Goal: Transaction & Acquisition: Purchase product/service

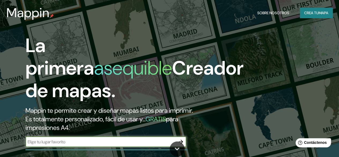
click at [74, 145] on input "text" at bounding box center [100, 141] width 150 height 6
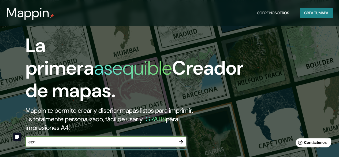
scroll to position [60, 0]
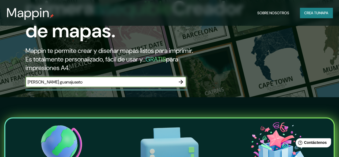
type input "leon guanajuaato"
click at [180, 85] on icon "button" at bounding box center [181, 81] width 6 height 6
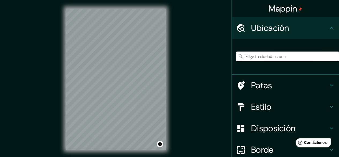
click at [262, 58] on input "Elige tu ciudad o zona" at bounding box center [287, 56] width 103 height 10
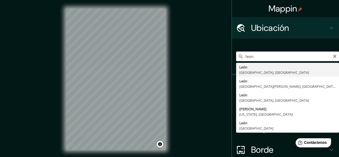
type input "León, Guanajuato, México"
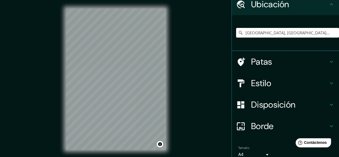
scroll to position [48, 0]
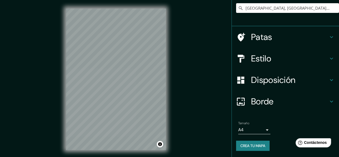
click at [257, 62] on font "Estilo" at bounding box center [261, 58] width 20 height 11
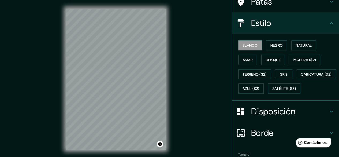
click at [275, 117] on font "Disposición" at bounding box center [273, 111] width 44 height 11
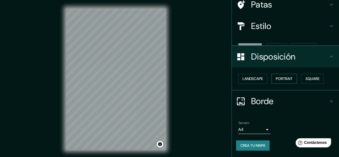
scroll to position [36, 0]
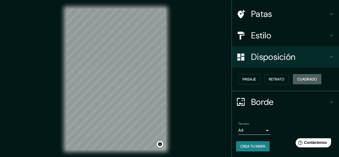
click at [299, 80] on font "Cuadrado" at bounding box center [307, 79] width 20 height 5
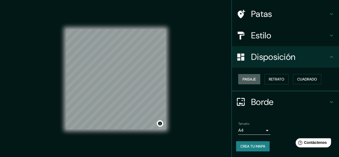
click at [250, 79] on font "Paisaje" at bounding box center [248, 79] width 13 height 5
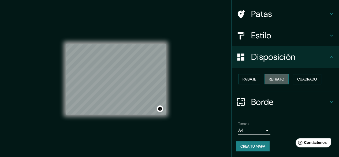
click at [269, 79] on font "Retrato" at bounding box center [277, 79] width 16 height 5
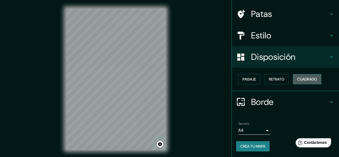
click at [305, 77] on font "Cuadrado" at bounding box center [307, 79] width 20 height 5
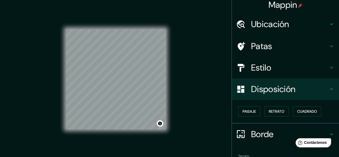
scroll to position [0, 0]
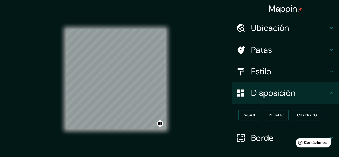
click at [265, 74] on font "Estilo" at bounding box center [261, 71] width 20 height 11
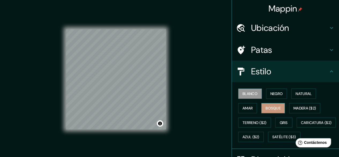
scroll to position [27, 0]
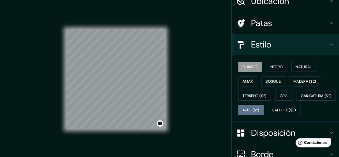
click at [259, 108] on font "Azul ($2)" at bounding box center [250, 110] width 17 height 5
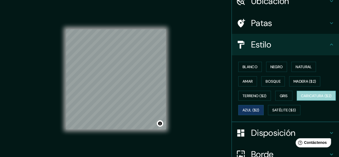
click at [301, 98] on font "Caricatura ($2)" at bounding box center [316, 95] width 31 height 5
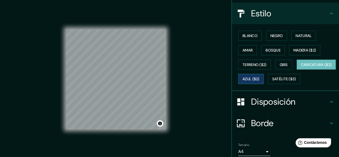
scroll to position [80, 0]
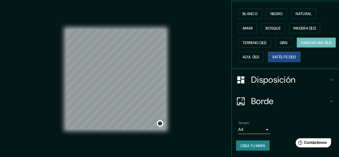
click at [272, 59] on font "Satélite ($3)" at bounding box center [284, 57] width 24 height 5
click at [301, 45] on font "Caricatura ($2)" at bounding box center [316, 42] width 31 height 5
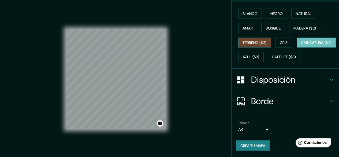
click at [250, 40] on font "Terreno ($2)" at bounding box center [254, 42] width 24 height 5
click at [301, 45] on font "Caricatura ($2)" at bounding box center [316, 42] width 31 height 5
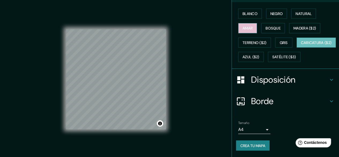
click at [246, 29] on font "Amar" at bounding box center [247, 28] width 10 height 5
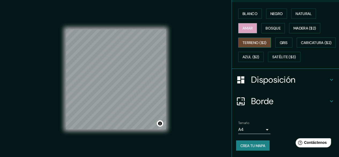
click at [249, 39] on font "Terreno ($2)" at bounding box center [254, 42] width 24 height 7
click at [243, 26] on font "Amar" at bounding box center [247, 28] width 10 height 5
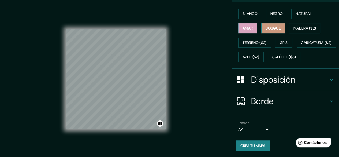
click at [268, 27] on font "Bosque" at bounding box center [272, 28] width 15 height 5
click at [301, 26] on font "Madera ($2)" at bounding box center [304, 28] width 22 height 5
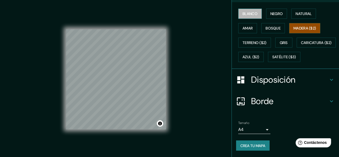
click at [247, 17] on button "Blanco" at bounding box center [250, 14] width 24 height 10
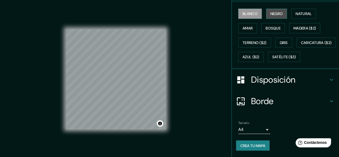
click at [266, 16] on button "Negro" at bounding box center [276, 14] width 21 height 10
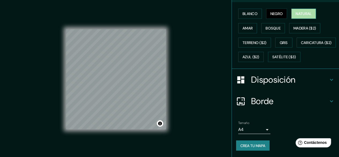
click at [297, 13] on font "Natural" at bounding box center [303, 13] width 16 height 5
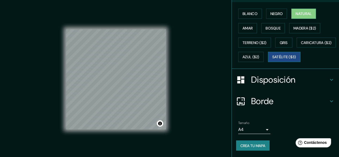
click at [272, 59] on font "Satélite ($3)" at bounding box center [284, 57] width 24 height 5
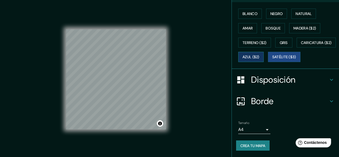
click at [259, 53] on font "Azul ($2)" at bounding box center [250, 56] width 17 height 7
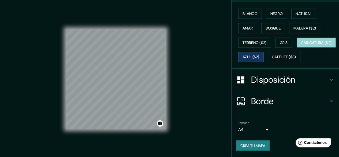
click at [301, 46] on font "Caricatura ($2)" at bounding box center [316, 42] width 31 height 7
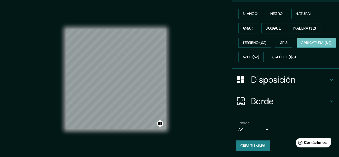
scroll to position [92, 0]
click at [255, 144] on font "Crea tu mapa" at bounding box center [252, 145] width 25 height 5
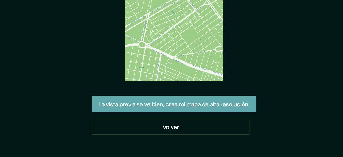
click at [156, 111] on font "La vista previa se ve bien, crea mi mapa de alta resolución." at bounding box center [171, 110] width 96 height 5
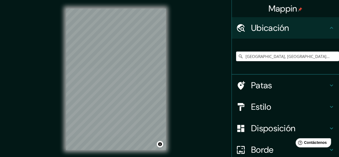
click at [311, 54] on input "León, Guanajuato, México" at bounding box center [287, 56] width 103 height 10
click at [282, 58] on input "León, Guanajuato, México" at bounding box center [287, 56] width 103 height 10
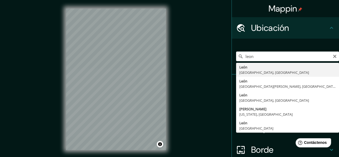
type input "León, Guanajuato, México"
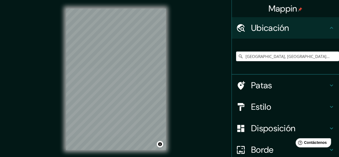
click at [274, 125] on font "Disposición" at bounding box center [273, 127] width 44 height 11
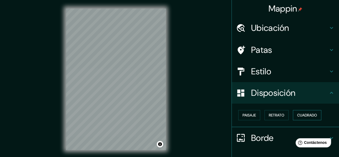
click at [299, 113] on font "Cuadrado" at bounding box center [307, 114] width 20 height 5
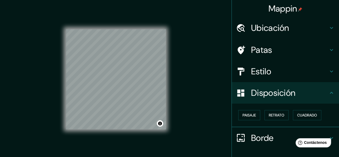
click at [259, 69] on font "Estilo" at bounding box center [261, 71] width 20 height 11
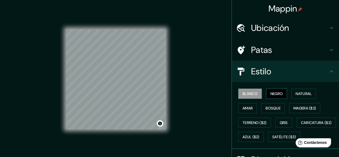
click at [274, 93] on font "Negro" at bounding box center [276, 93] width 13 height 5
click at [298, 95] on font "Natural" at bounding box center [303, 93] width 16 height 5
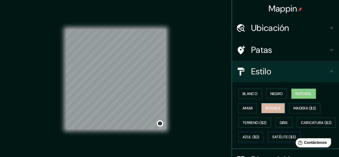
click at [270, 111] on font "Bosque" at bounding box center [272, 107] width 15 height 7
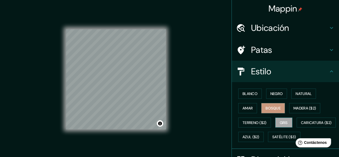
click at [279, 117] on button "Gris" at bounding box center [283, 122] width 17 height 10
click at [247, 96] on font "Blanco" at bounding box center [249, 93] width 15 height 5
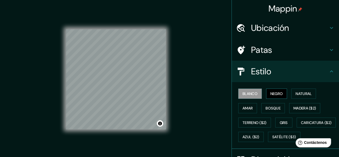
click at [272, 91] on font "Negro" at bounding box center [276, 93] width 13 height 7
click at [295, 93] on font "Natural" at bounding box center [303, 93] width 16 height 5
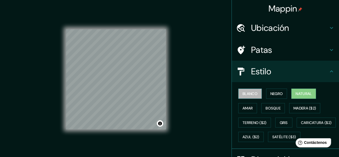
click at [243, 94] on font "Blanco" at bounding box center [249, 93] width 15 height 5
click at [295, 96] on font "Natural" at bounding box center [303, 93] width 16 height 5
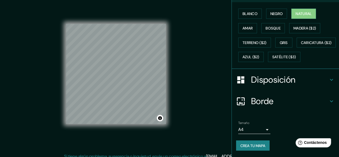
scroll to position [10, 0]
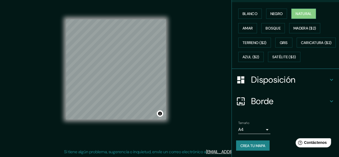
click at [254, 144] on font "Crea tu mapa" at bounding box center [252, 145] width 25 height 5
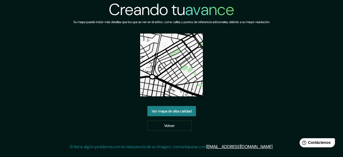
click at [174, 113] on font "Ver mapa de alta calidad" at bounding box center [172, 110] width 40 height 5
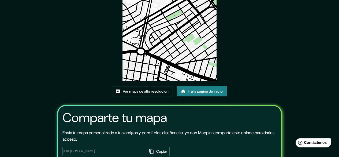
scroll to position [72, 0]
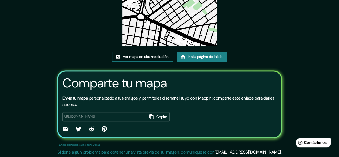
click at [146, 55] on font "Ver mapa de alta resolución" at bounding box center [146, 56] width 46 height 5
